Goal: Complete application form

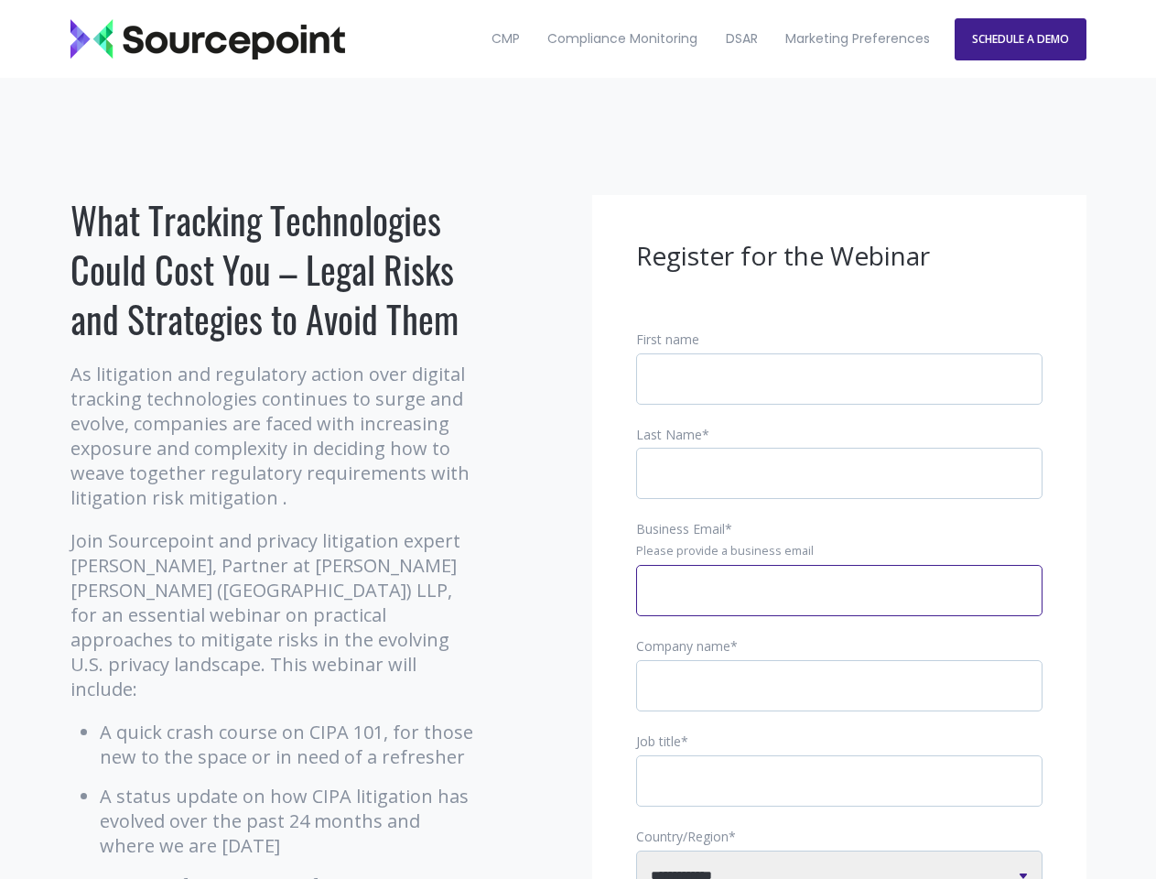
click at [839, 605] on input "Business Email *" at bounding box center [839, 590] width 406 height 51
